Goal: Task Accomplishment & Management: Use online tool/utility

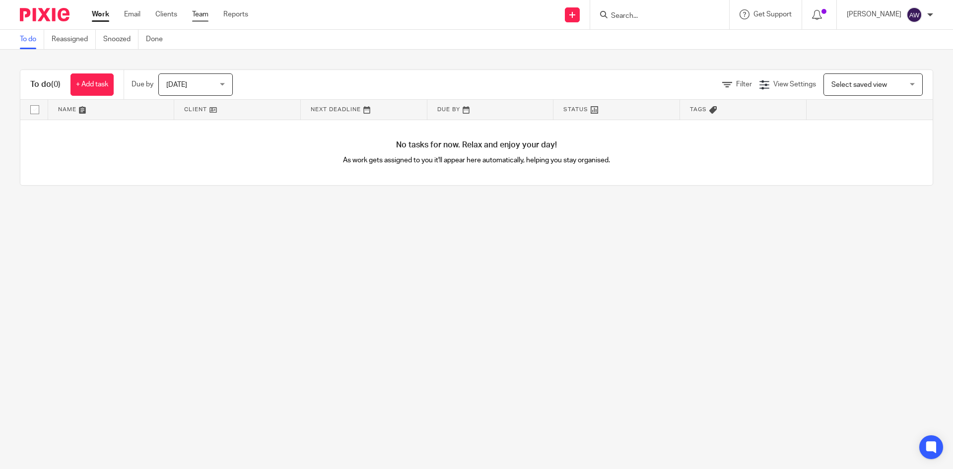
click at [204, 11] on link "Team" at bounding box center [200, 14] width 16 height 10
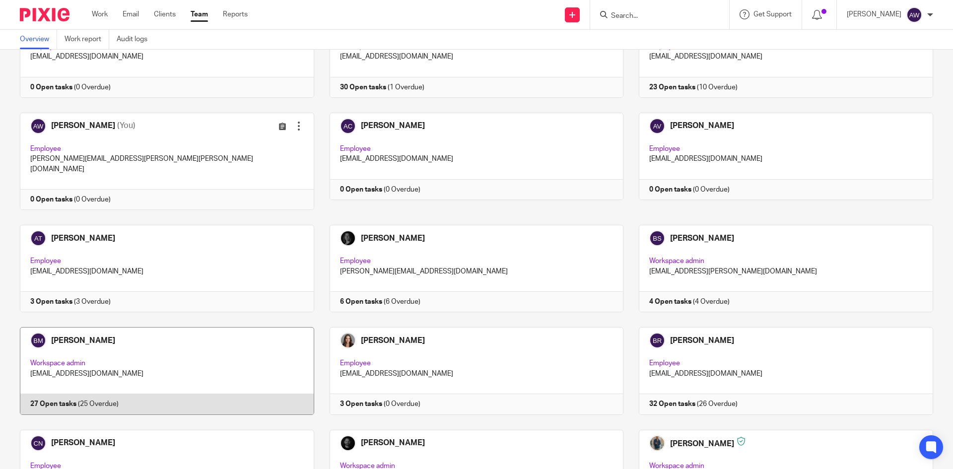
scroll to position [298, 0]
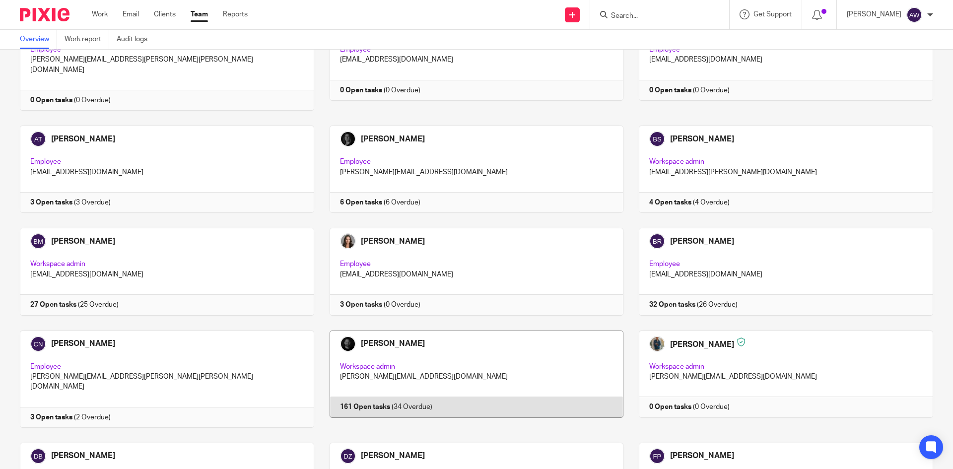
click at [400, 364] on link at bounding box center [469, 378] width 310 height 97
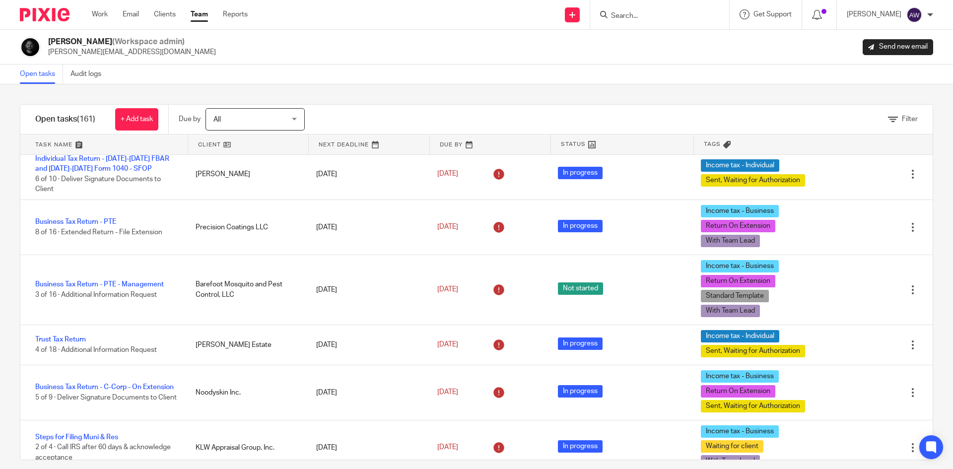
scroll to position [99, 0]
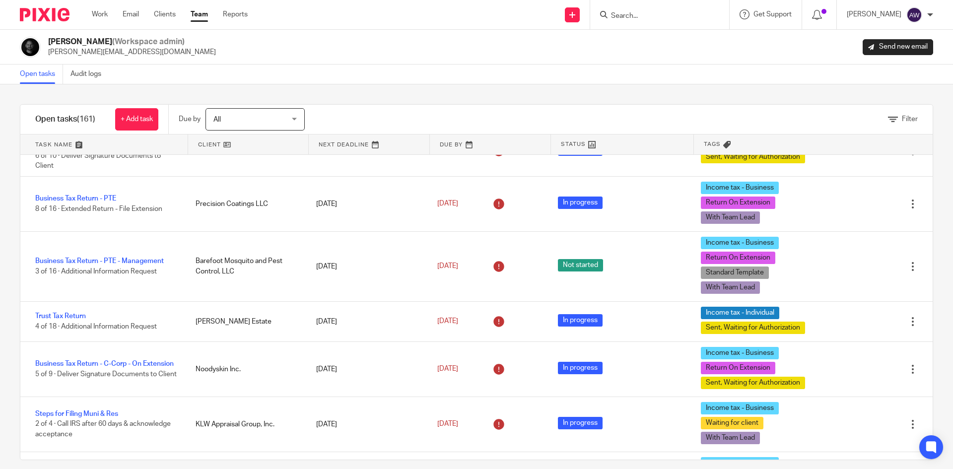
click at [195, 13] on link "Team" at bounding box center [199, 14] width 17 height 10
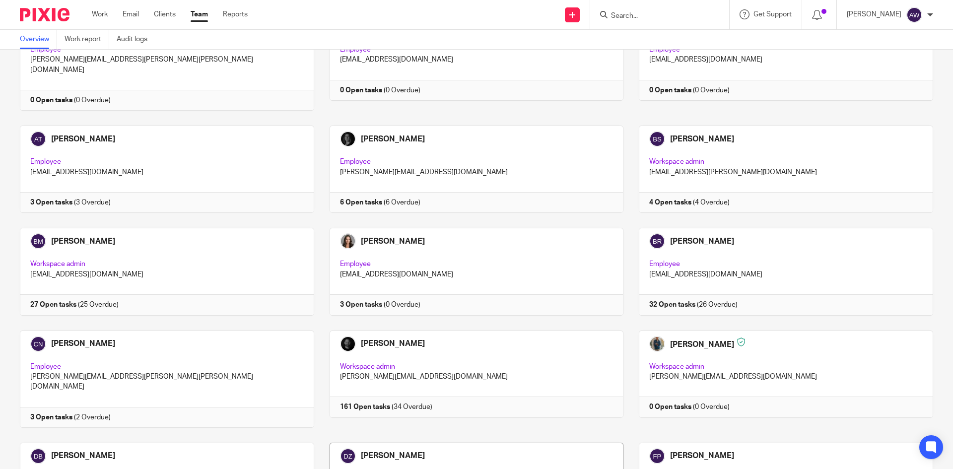
scroll to position [496, 0]
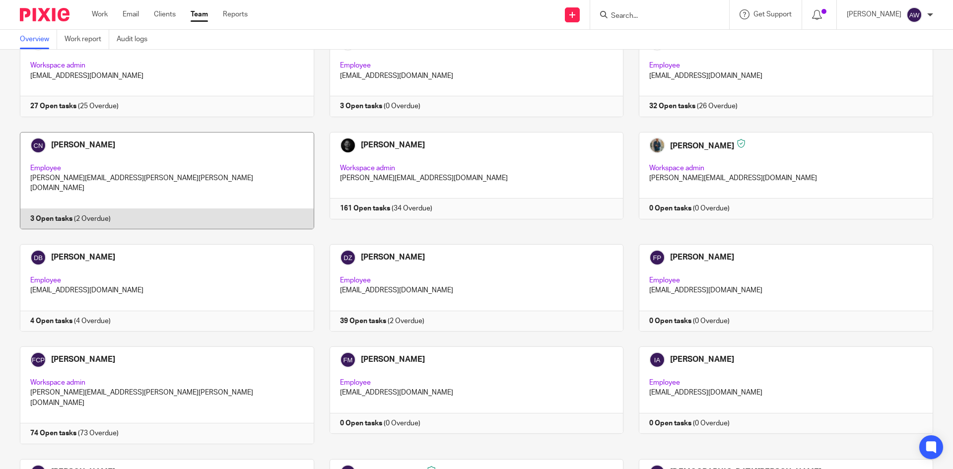
click at [166, 180] on link at bounding box center [159, 180] width 310 height 97
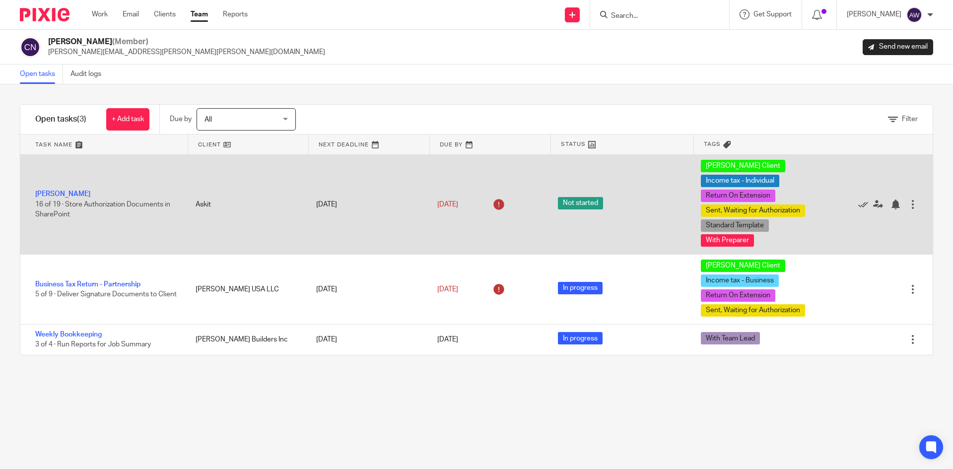
click at [87, 190] on div "Alexander Meshoulam 16 of 19 · Store Authorization Documents in SharePoint" at bounding box center [102, 204] width 165 height 40
click at [84, 193] on link "[PERSON_NAME]" at bounding box center [62, 194] width 55 height 7
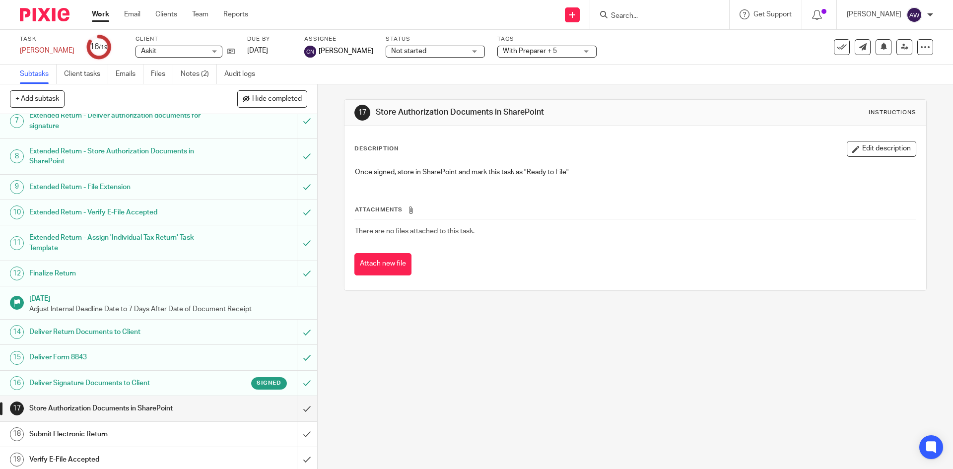
scroll to position [167, 0]
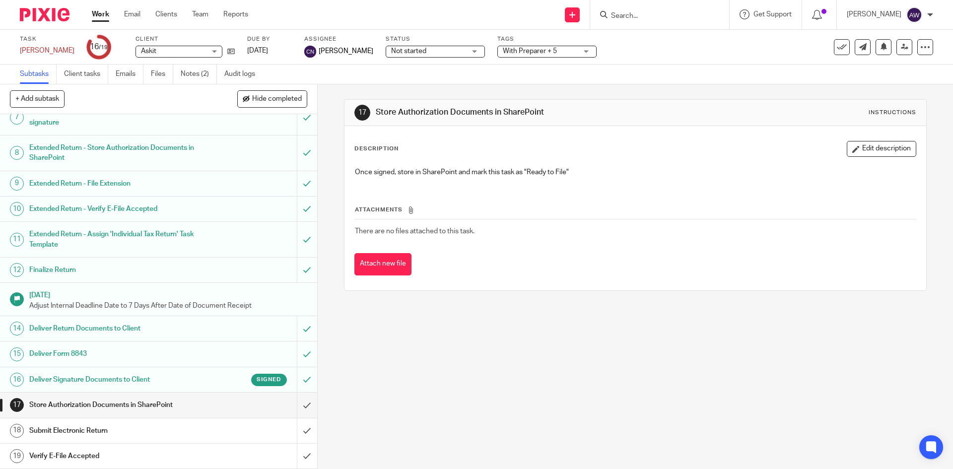
click at [123, 347] on h1 "Deliver Form 8843" at bounding box center [115, 353] width 172 height 15
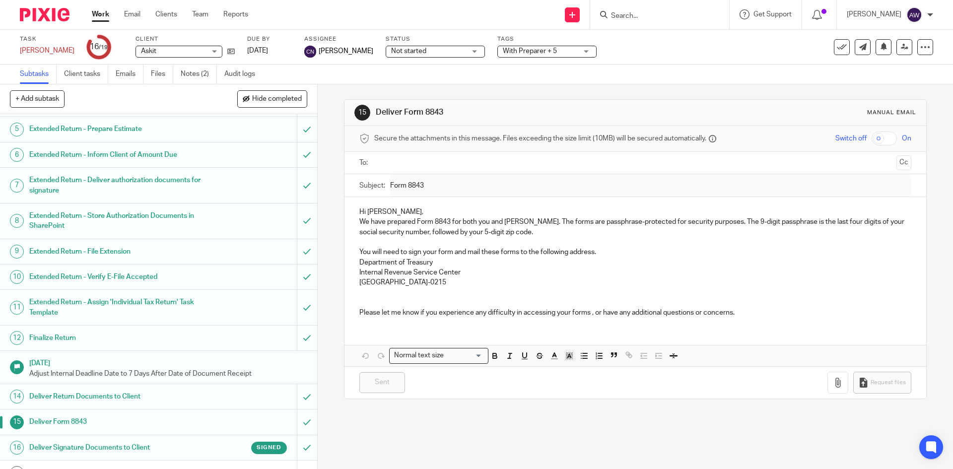
scroll to position [167, 0]
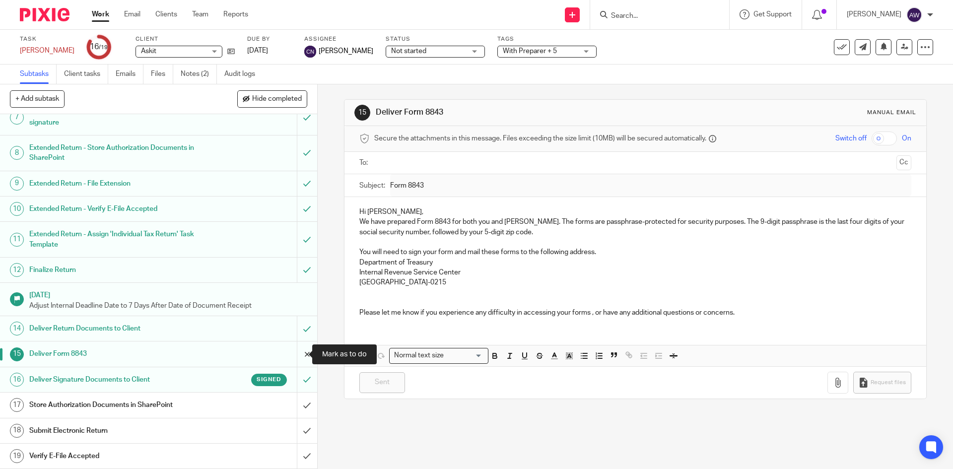
click at [300, 355] on input "submit" at bounding box center [158, 353] width 317 height 25
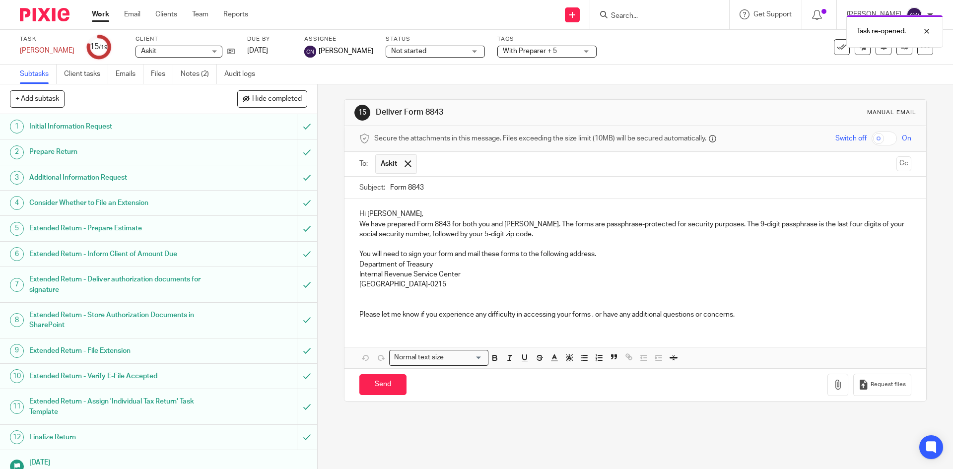
click at [440, 158] on input "text" at bounding box center [657, 163] width 470 height 19
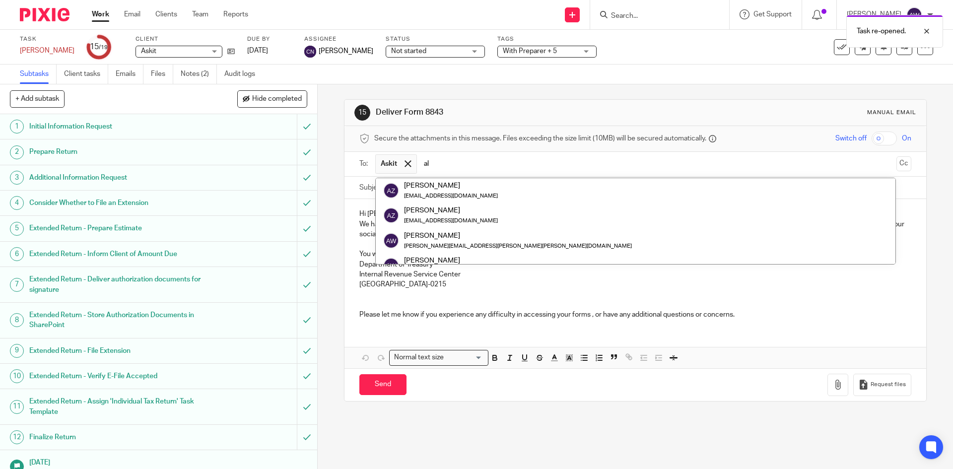
type input "a"
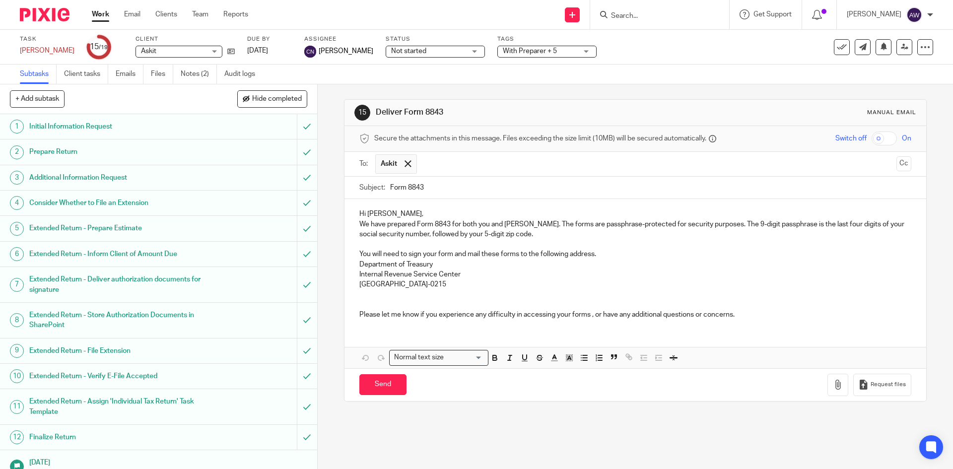
click at [430, 162] on input "text" at bounding box center [657, 163] width 470 height 19
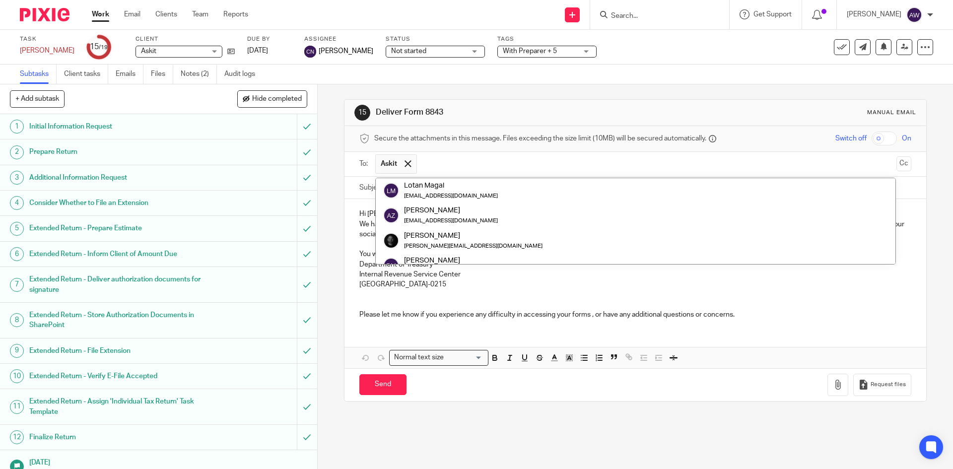
paste input "a.meshoulam@gmail.com"
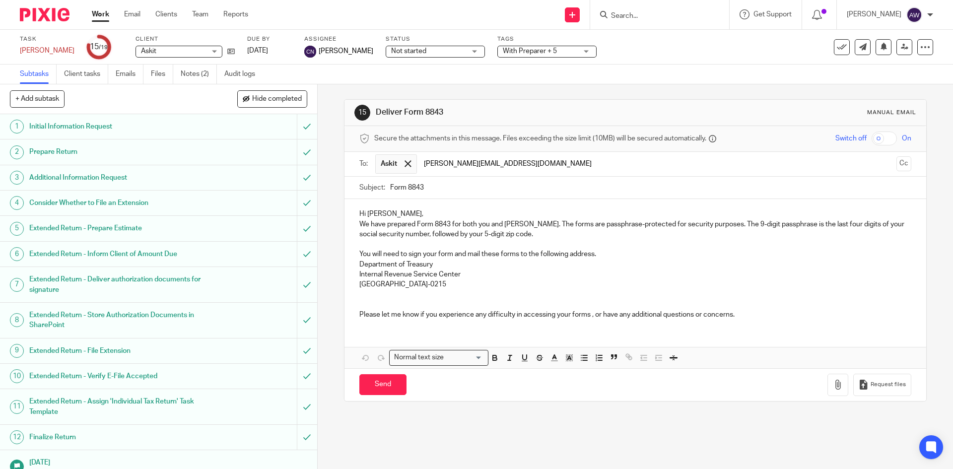
type input "a.meshoulam@gmail.com"
click at [0, 468] on nordpass-portal at bounding box center [0, 469] width 0 height 0
click at [873, 130] on div "Secure the attachments in this message. Files exceeding the size limit (10MB) w…" at bounding box center [634, 139] width 581 height 26
click at [871, 136] on input "checkbox" at bounding box center [883, 138] width 25 height 14
checkbox input "true"
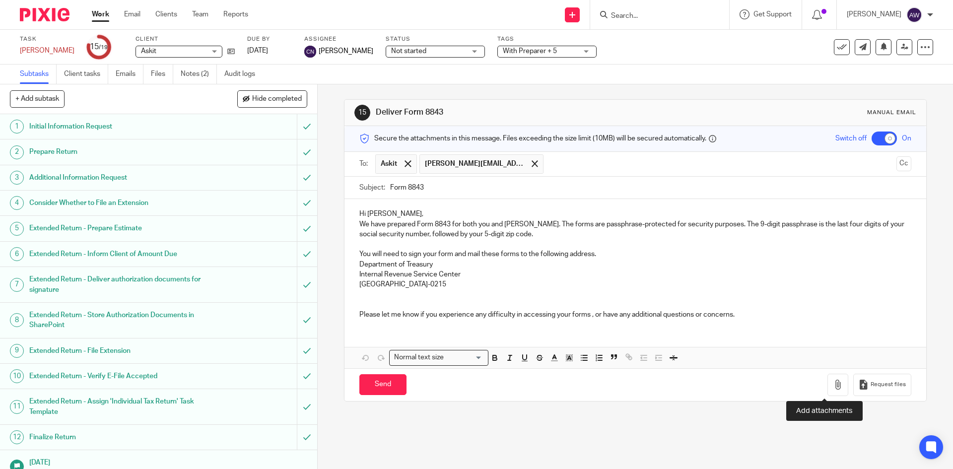
click at [837, 383] on div "Request files" at bounding box center [868, 385] width 83 height 22
click at [832, 385] on icon "button" at bounding box center [837, 385] width 10 height 10
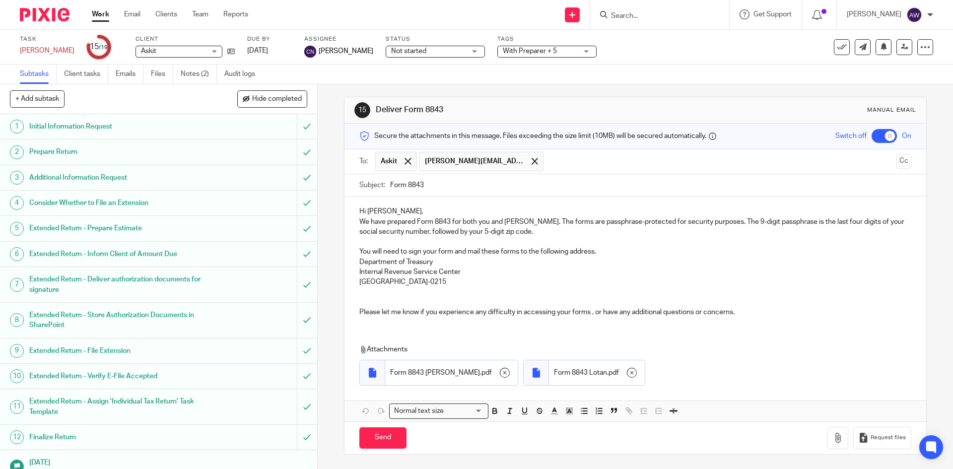
scroll to position [3, 0]
click at [405, 249] on p "You will need to sign your form and mail these forms to the following address." at bounding box center [634, 251] width 551 height 10
click at [373, 433] on input "Send" at bounding box center [382, 437] width 47 height 21
checkbox input "false"
type input "Sent"
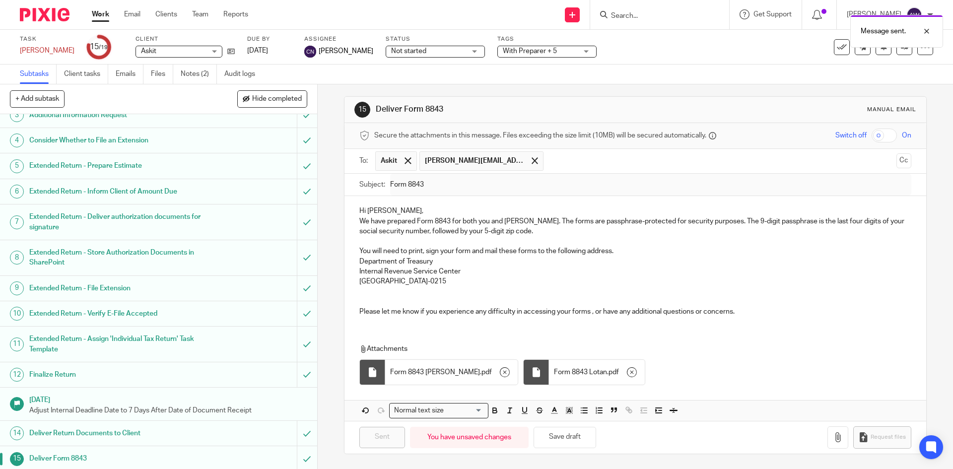
scroll to position [167, 0]
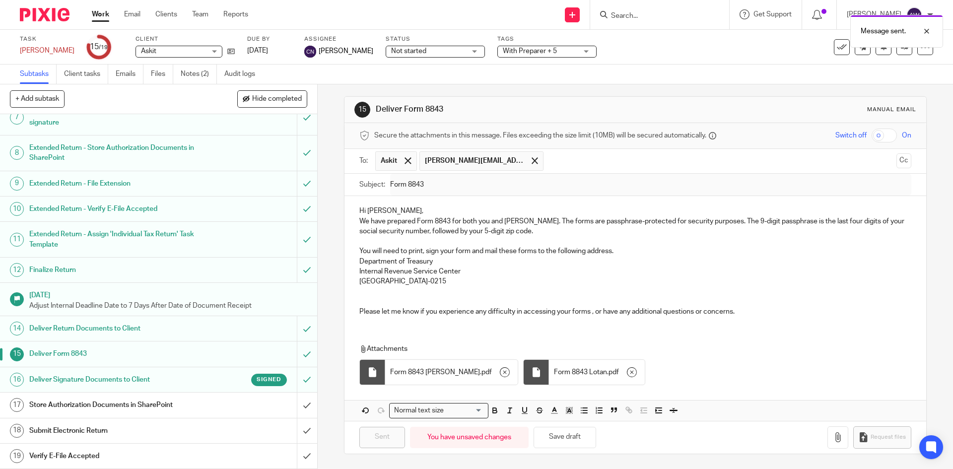
click at [203, 382] on div "Signed" at bounding box center [244, 380] width 86 height 12
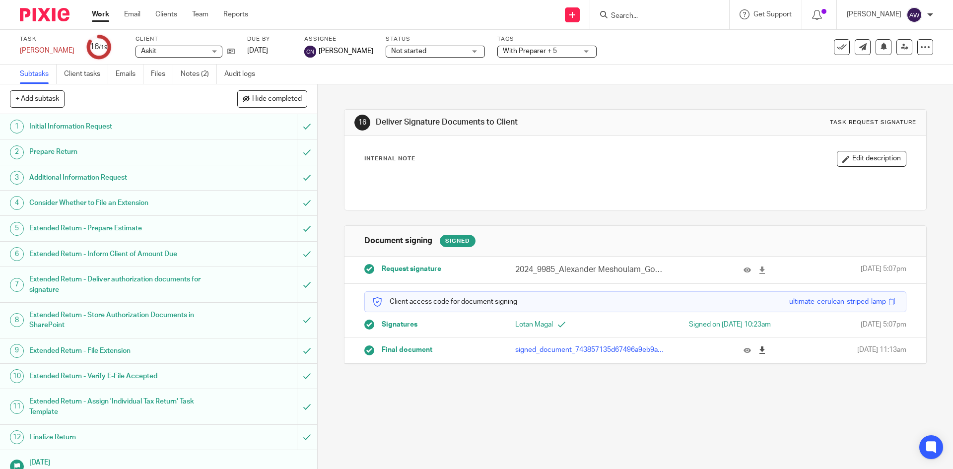
click at [758, 351] on icon at bounding box center [761, 349] width 7 height 7
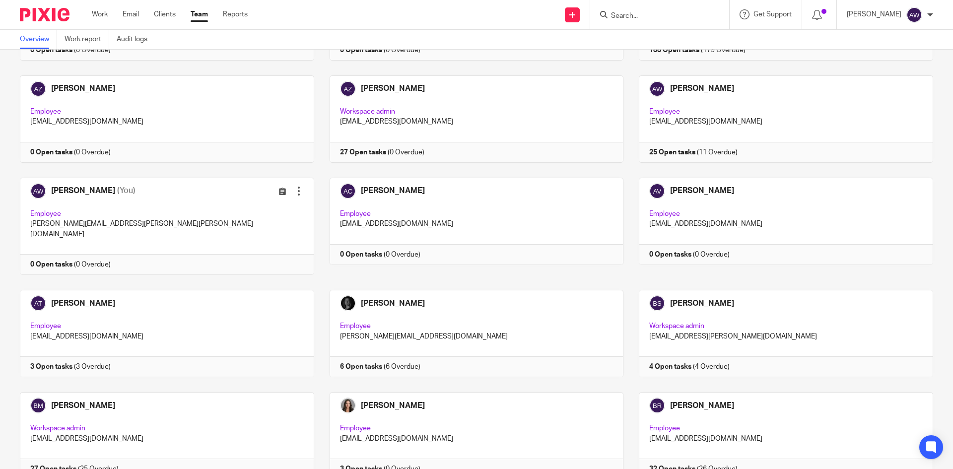
scroll to position [149, 0]
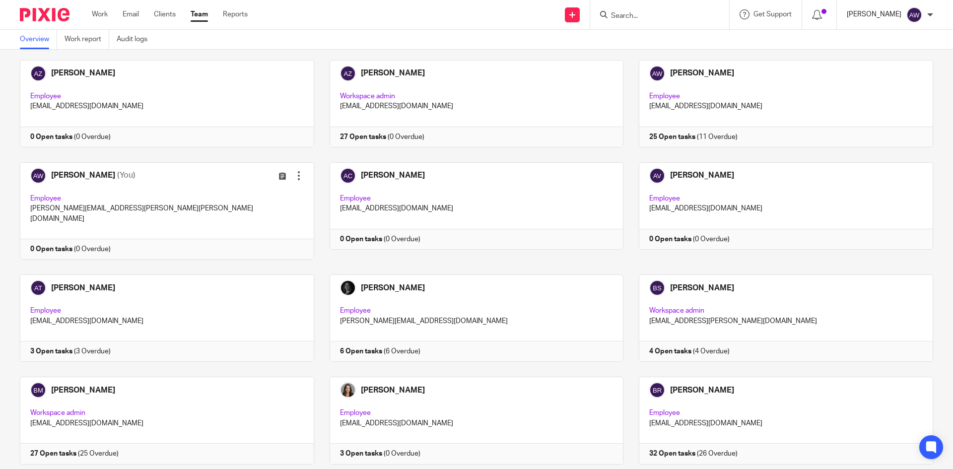
click at [890, 9] on p "[PERSON_NAME]" at bounding box center [873, 14] width 55 height 10
click at [900, 32] on ul "My profile Email integration Logout" at bounding box center [894, 55] width 75 height 54
click at [891, 42] on span "My profile" at bounding box center [891, 39] width 31 height 7
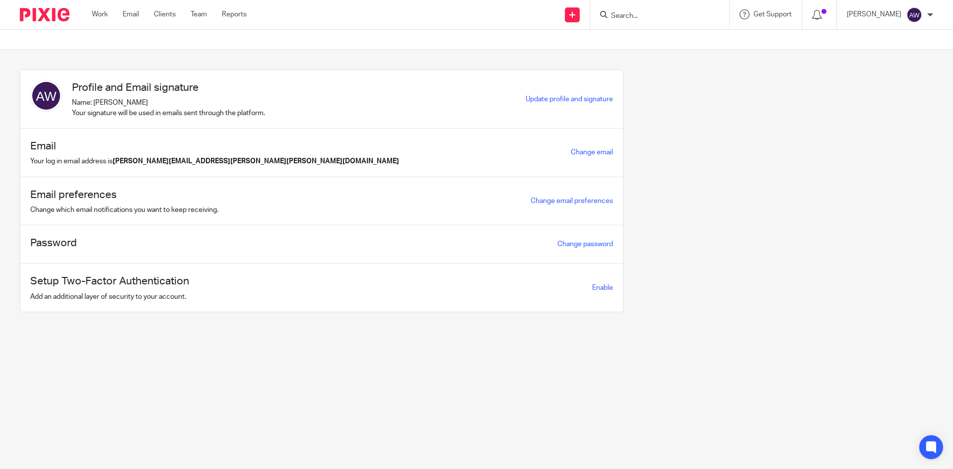
click at [905, 13] on div "[PERSON_NAME]" at bounding box center [889, 15] width 86 height 16
click at [873, 72] on li "Logout" at bounding box center [894, 69] width 65 height 14
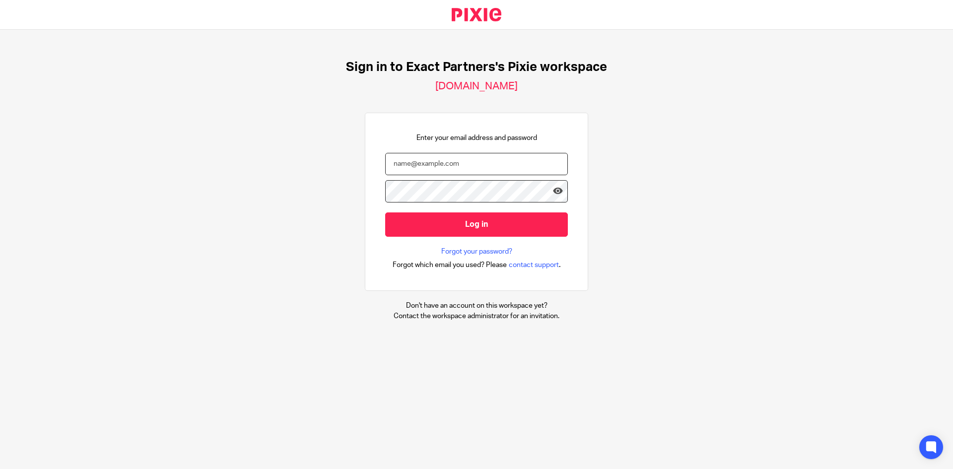
click at [403, 160] on input "email" at bounding box center [476, 164] width 183 height 22
click at [463, 159] on input "email" at bounding box center [476, 164] width 183 height 22
type input "awitkowski@getexact.com"
click at [385, 212] on input "Log in" at bounding box center [476, 224] width 183 height 24
